Goal: Book appointment/travel/reservation

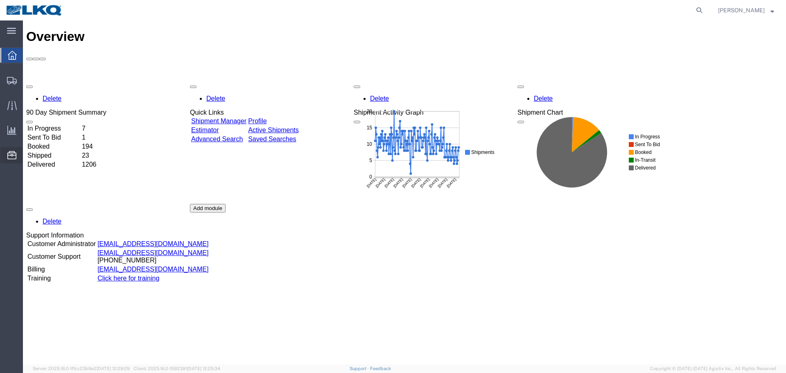
click at [0, 0] on span "Location Appointment" at bounding box center [0, 0] width 0 height 0
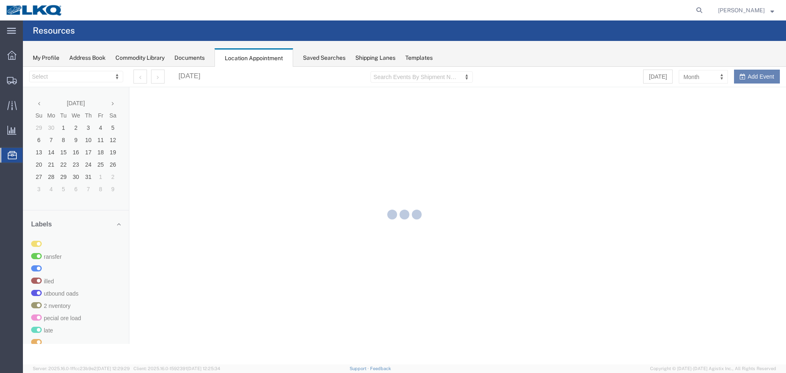
select select "28712"
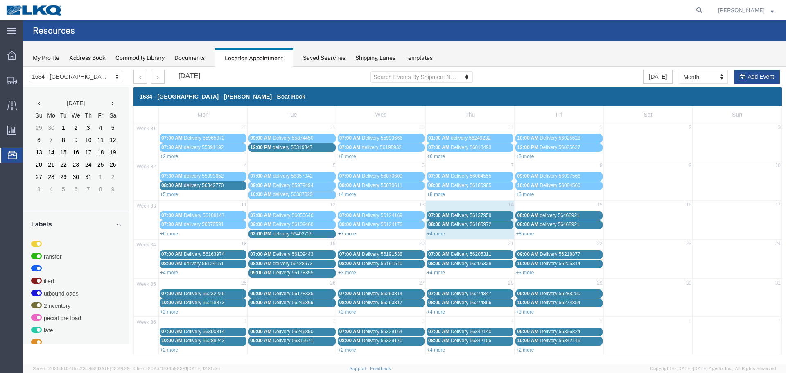
click at [348, 235] on link "+7 more" at bounding box center [347, 234] width 18 height 6
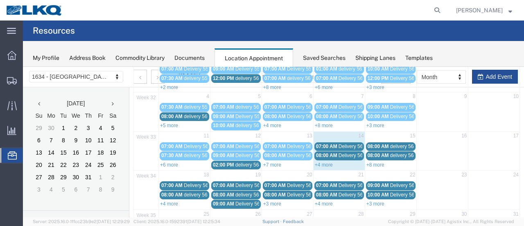
scroll to position [82, 0]
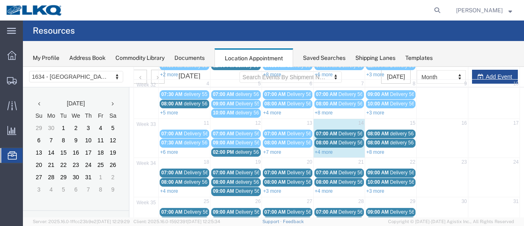
click at [322, 147] on div "+4 more" at bounding box center [339, 151] width 51 height 8
select select "1"
select select
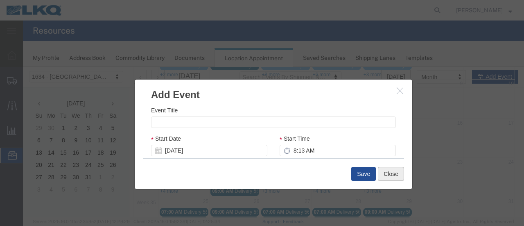
click at [389, 170] on button "Close" at bounding box center [391, 174] width 26 height 14
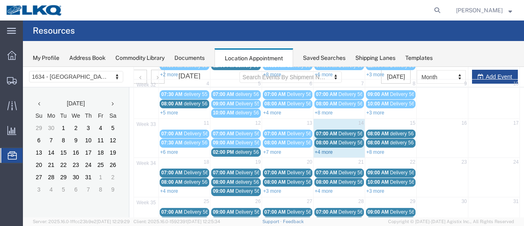
click at [326, 149] on link "+4 more" at bounding box center [324, 152] width 18 height 6
